Goal: Task Accomplishment & Management: Use online tool/utility

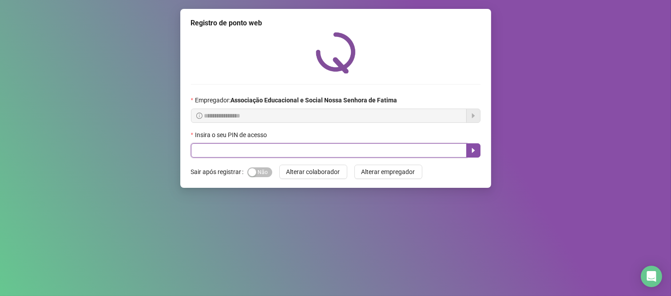
click at [294, 152] on input "text" at bounding box center [329, 150] width 276 height 14
type input "*****"
click at [471, 150] on icon "caret-right" at bounding box center [473, 150] width 7 height 7
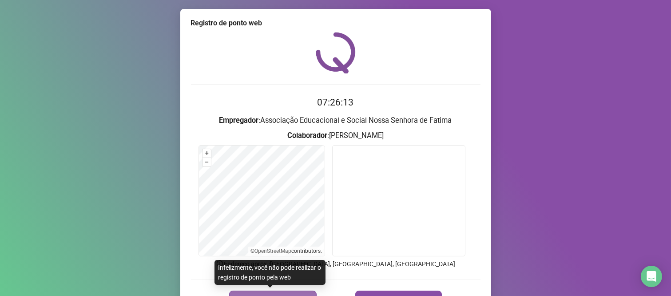
click at [283, 292] on button "REGISTRAR PONTO" at bounding box center [273, 299] width 88 height 18
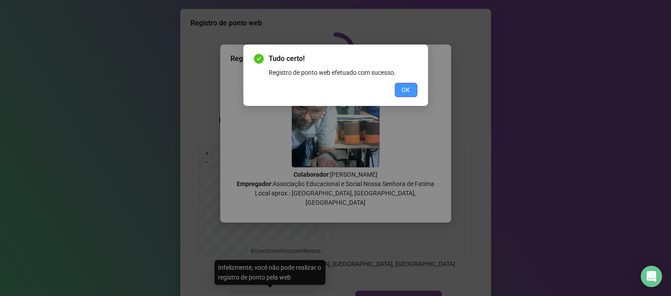
click at [410, 94] on span "OK" at bounding box center [406, 90] width 8 height 10
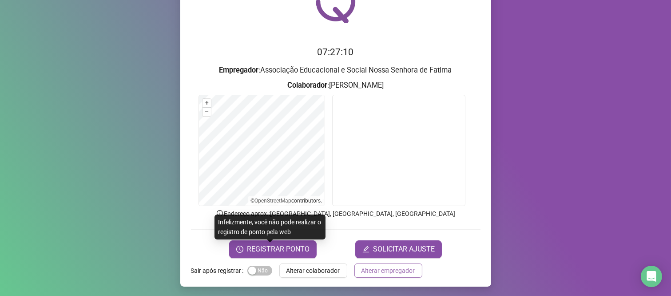
scroll to position [51, 0]
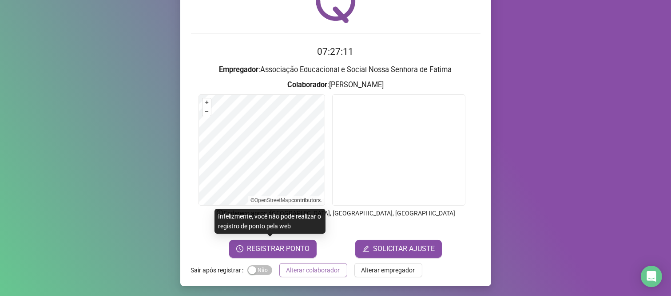
click at [339, 265] on button "Alterar colaborador" at bounding box center [314, 270] width 68 height 14
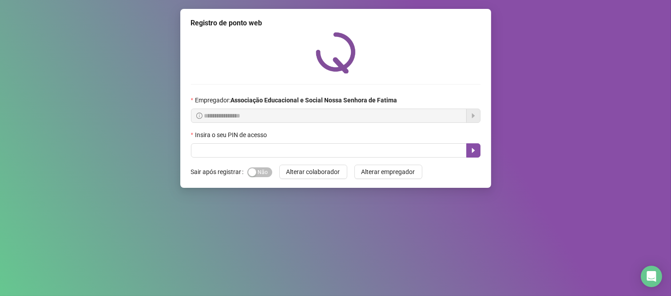
scroll to position [0, 0]
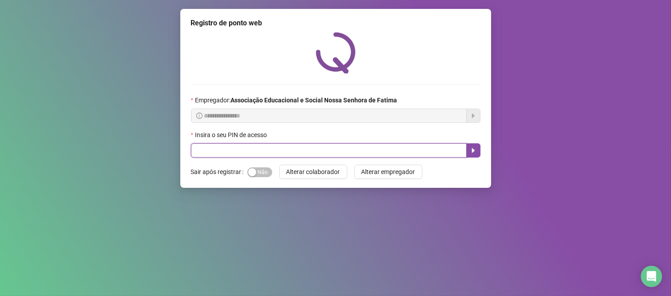
click at [329, 152] on input "text" at bounding box center [329, 150] width 276 height 14
type input "****"
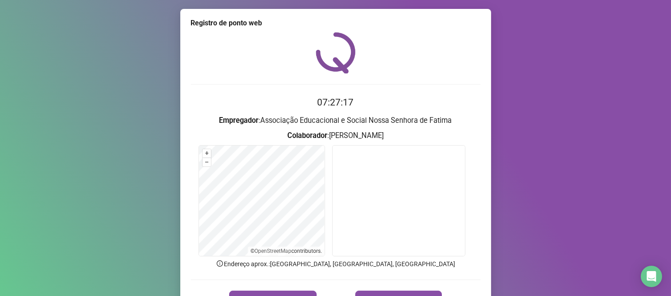
click at [287, 289] on form "07:27:17 Empregador : Associação Educacional e Social Nossa Senhora de Fatima C…" at bounding box center [336, 201] width 290 height 212
click at [287, 290] on button "REGISTRAR PONTO" at bounding box center [273, 299] width 88 height 18
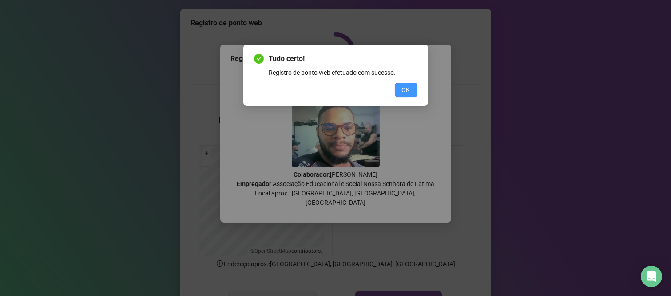
click at [411, 84] on button "OK" at bounding box center [406, 90] width 23 height 14
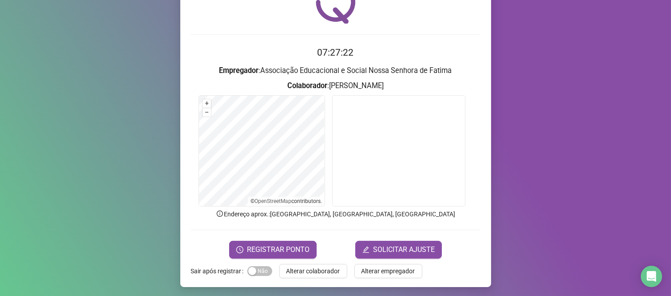
scroll to position [51, 0]
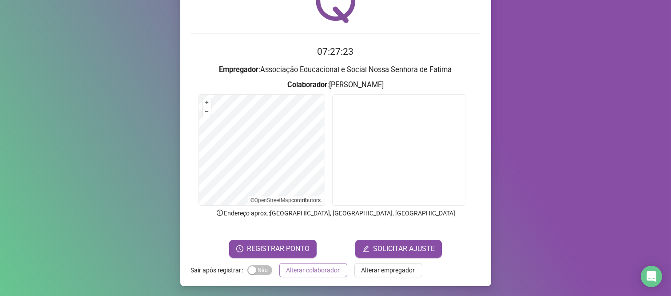
click at [324, 263] on button "Alterar colaborador" at bounding box center [314, 270] width 68 height 14
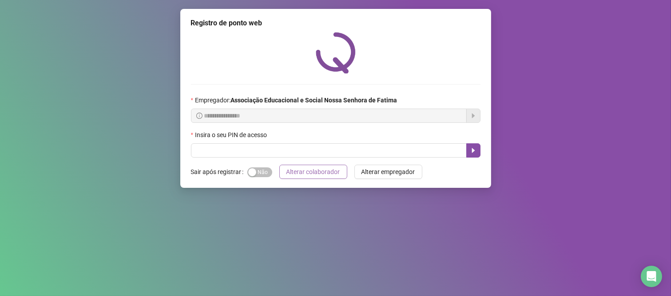
scroll to position [0, 0]
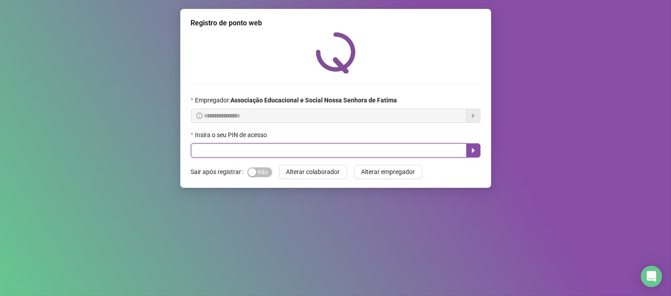
click at [260, 151] on input "text" at bounding box center [329, 150] width 276 height 14
type input "****"
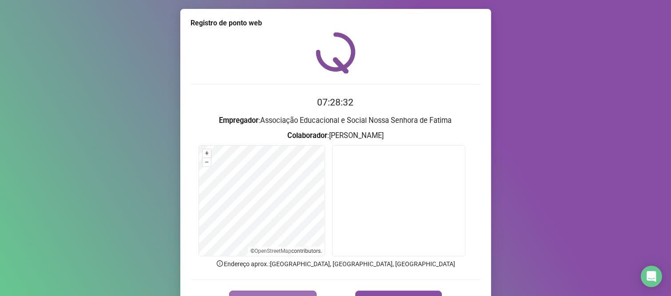
click at [276, 294] on span "REGISTRAR PONTO" at bounding box center [278, 299] width 63 height 11
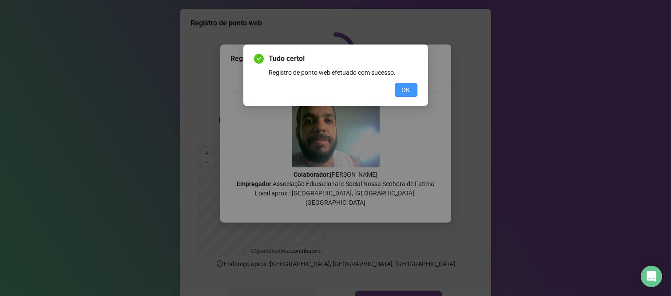
click at [406, 88] on span "OK" at bounding box center [406, 90] width 8 height 10
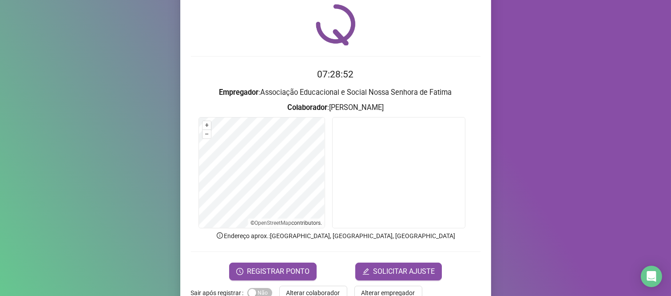
scroll to position [51, 0]
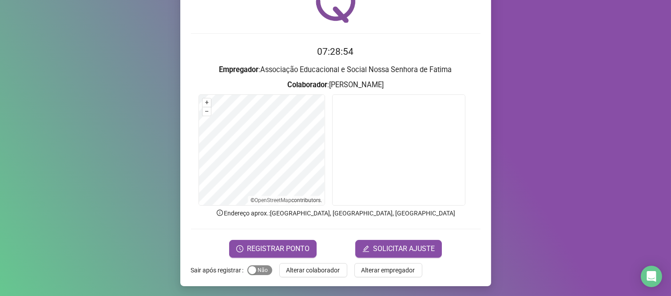
click at [250, 272] on div "button" at bounding box center [252, 270] width 8 height 8
click at [319, 270] on span "Alterar colaborador" at bounding box center [314, 270] width 54 height 10
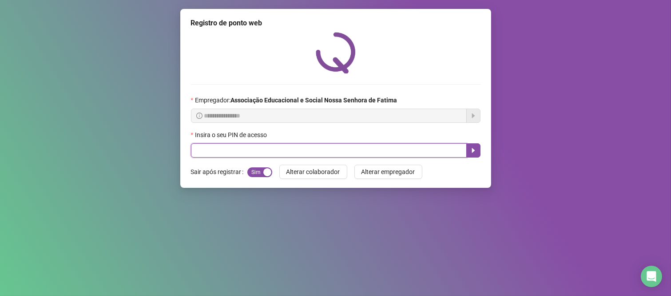
click at [253, 152] on input "text" at bounding box center [329, 150] width 276 height 14
type input "*****"
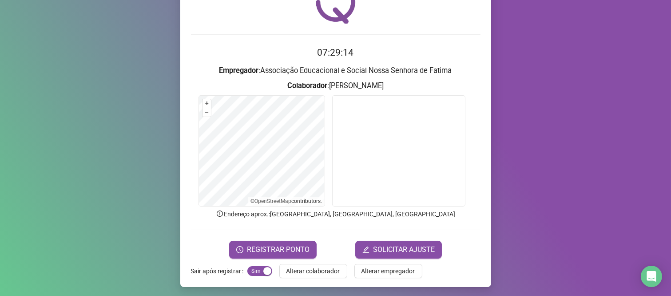
scroll to position [51, 0]
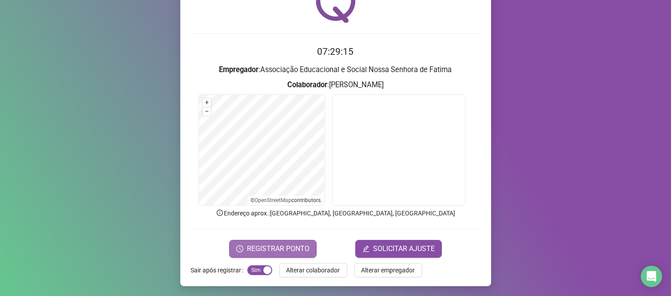
click at [264, 247] on span "REGISTRAR PONTO" at bounding box center [278, 248] width 63 height 11
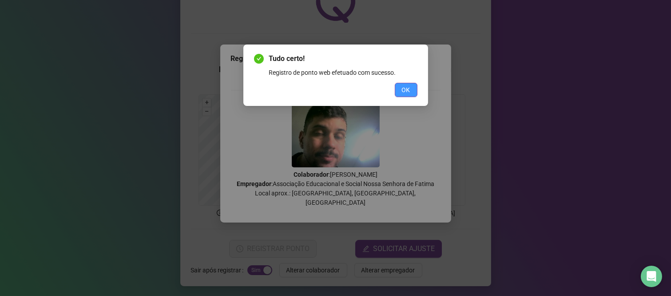
click at [403, 91] on span "OK" at bounding box center [406, 90] width 8 height 10
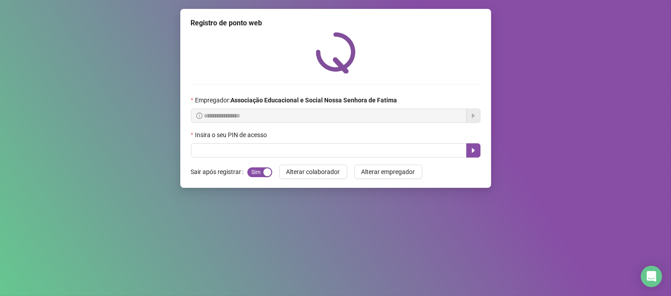
scroll to position [0, 0]
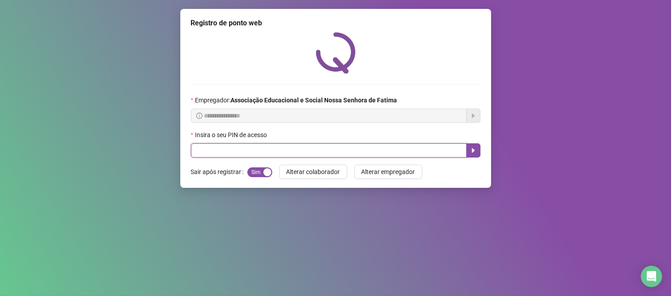
click at [274, 148] on input "text" at bounding box center [329, 150] width 276 height 14
type input "***"
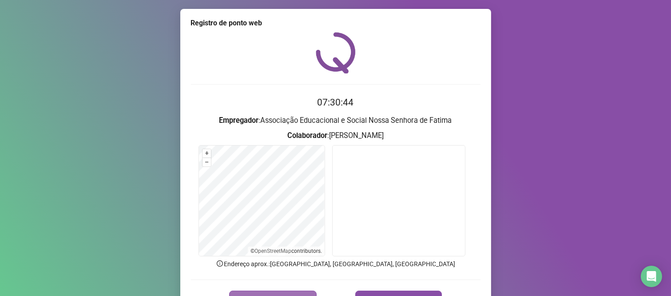
click at [305, 295] on span "REGISTRAR PONTO" at bounding box center [278, 299] width 63 height 11
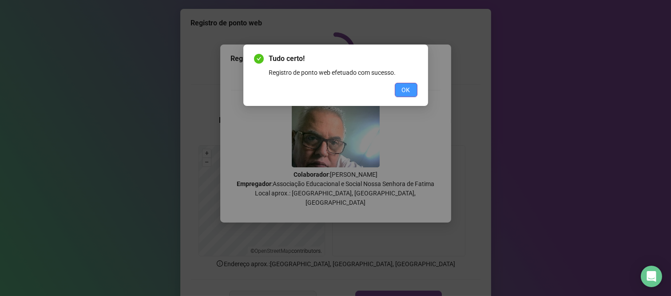
click at [400, 89] on button "OK" at bounding box center [406, 90] width 23 height 14
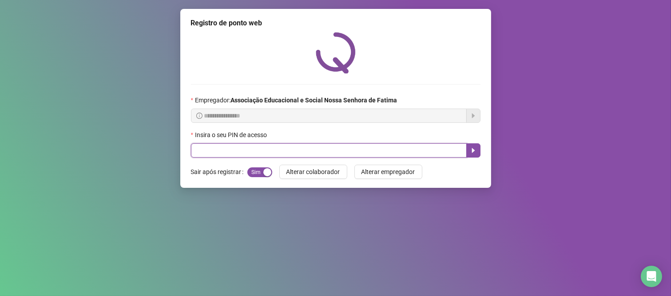
click at [250, 152] on input "text" at bounding box center [329, 150] width 276 height 14
type input "***"
click at [472, 149] on icon "caret-right" at bounding box center [473, 150] width 7 height 7
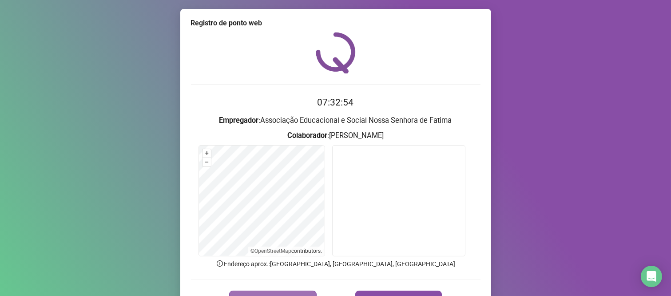
click at [262, 294] on span "REGISTRAR PONTO" at bounding box center [278, 299] width 63 height 11
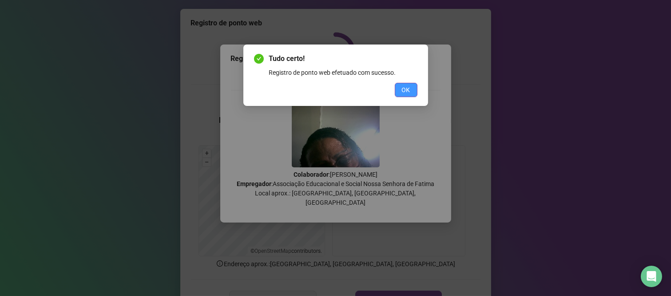
click at [405, 84] on button "OK" at bounding box center [406, 90] width 23 height 14
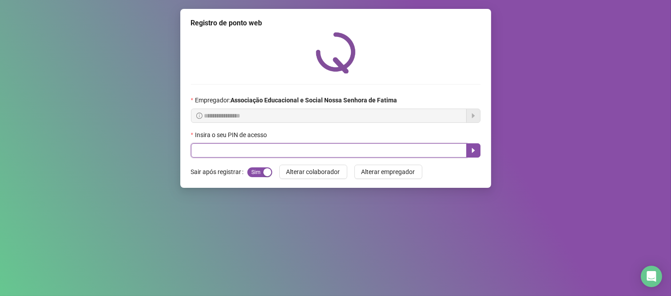
click at [220, 157] on input "text" at bounding box center [329, 150] width 276 height 14
type input "***"
click at [475, 150] on icon "caret-right" at bounding box center [473, 150] width 7 height 7
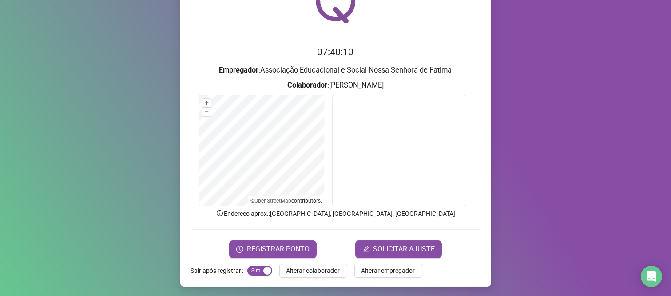
scroll to position [51, 0]
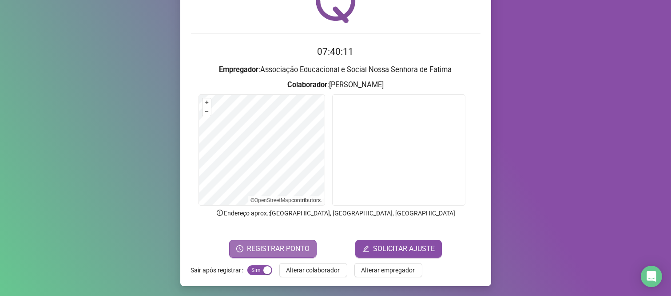
click at [286, 254] on button "REGISTRAR PONTO" at bounding box center [273, 249] width 88 height 18
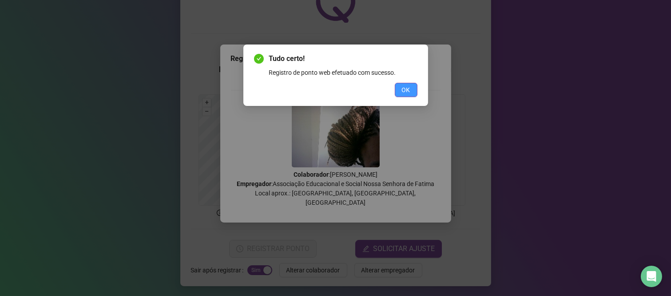
click at [398, 85] on button "OK" at bounding box center [406, 90] width 23 height 14
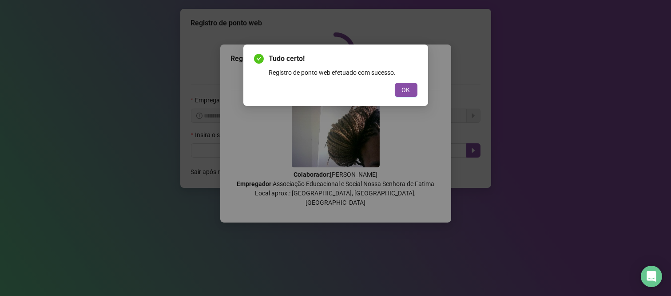
scroll to position [0, 0]
